Goal: Find specific page/section: Find specific page/section

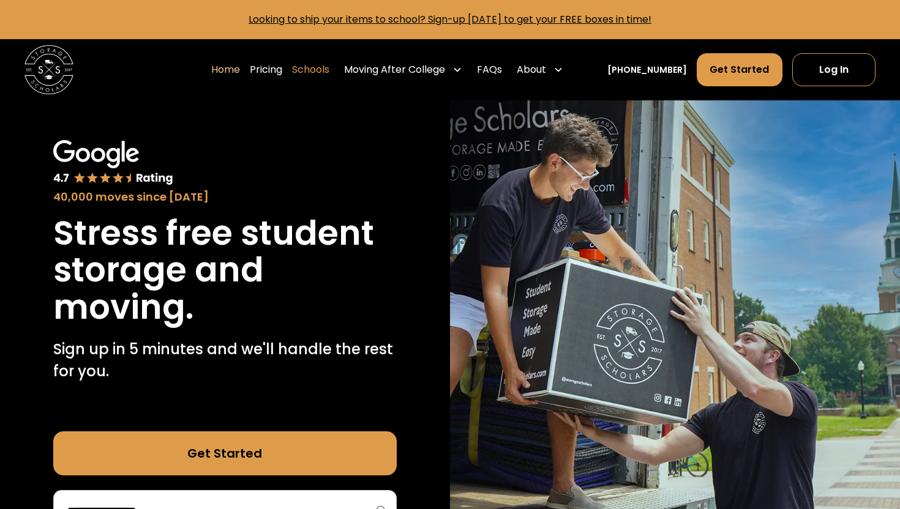
click at [323, 72] on link "Schools" at bounding box center [310, 70] width 37 height 34
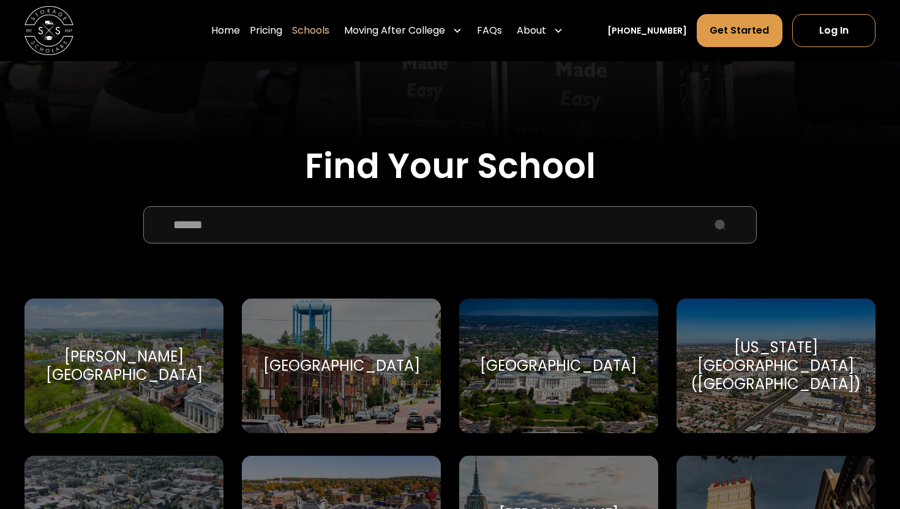
scroll to position [332, 0]
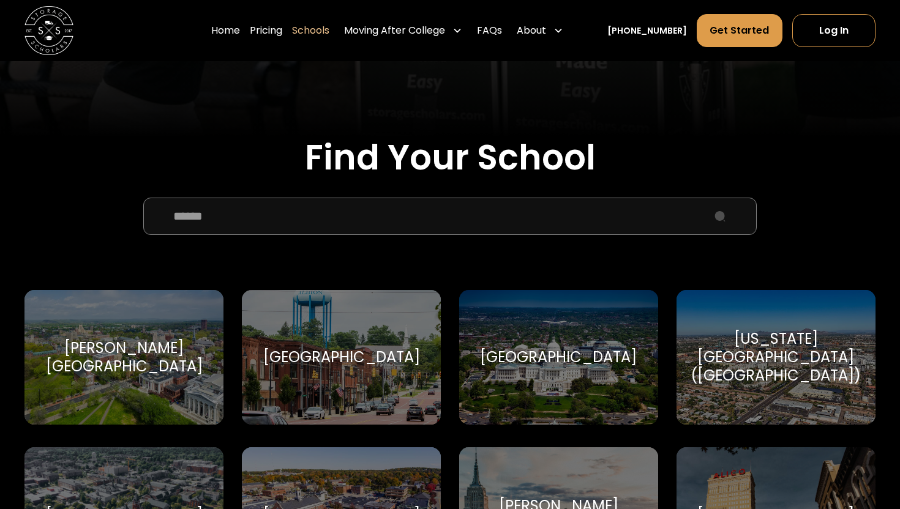
click at [323, 222] on input "School Select Form" at bounding box center [450, 216] width 614 height 37
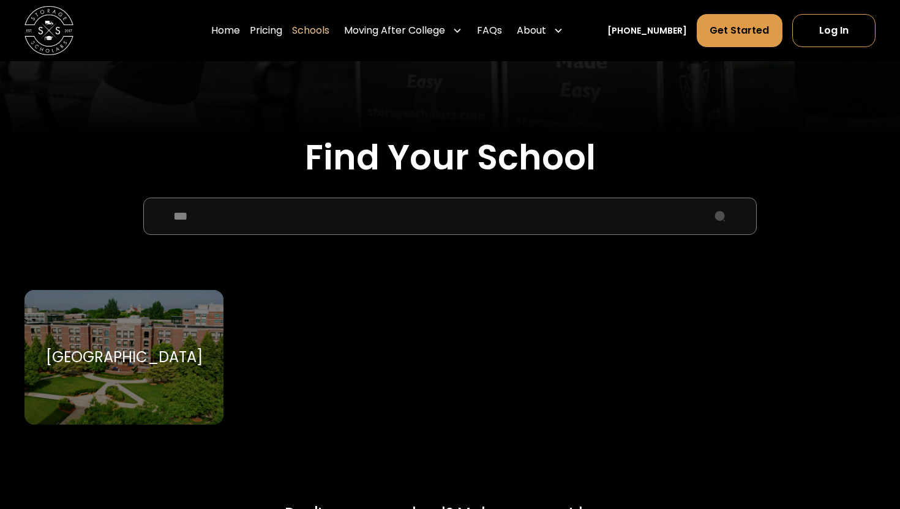
type input "***"
click at [164, 346] on div "DePaul University DePaul University" at bounding box center [123, 357] width 199 height 135
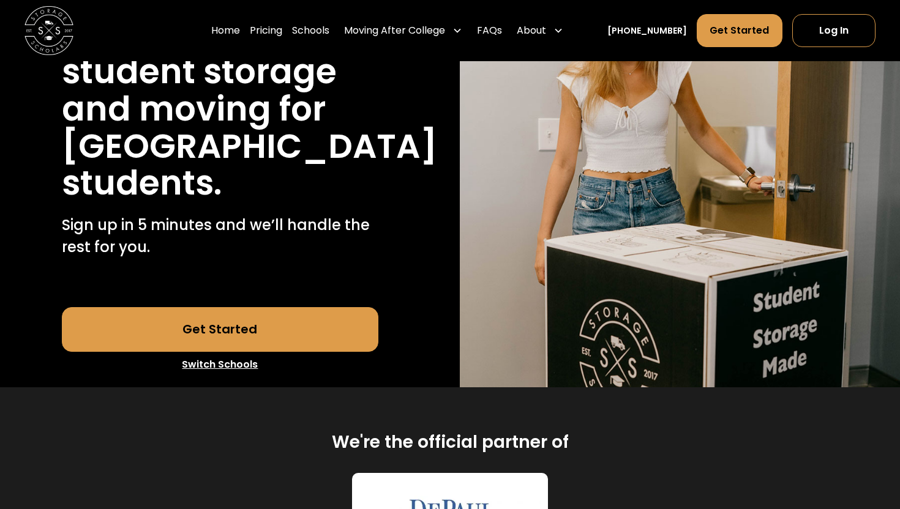
scroll to position [176, 0]
